Goal: Task Accomplishment & Management: Complete application form

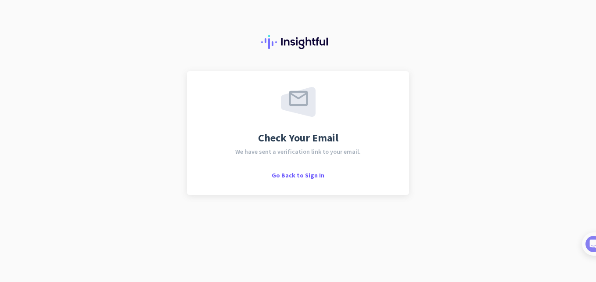
click at [310, 180] on div "Check Your Email We have sent a verification link to your email. Go Back to Sig…" at bounding box center [298, 133] width 222 height 124
click at [310, 174] on span "Go Back to Sign In" at bounding box center [298, 175] width 53 height 8
